Goal: Check status

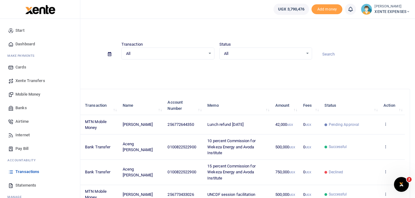
click at [21, 172] on span "Transactions" at bounding box center [27, 172] width 24 height 6
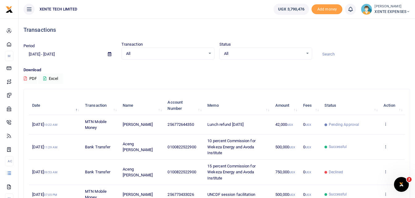
click at [330, 55] on input at bounding box center [363, 54] width 93 height 11
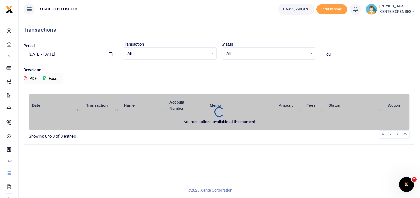
type input "q"
type input "i"
